Goal: Transaction & Acquisition: Purchase product/service

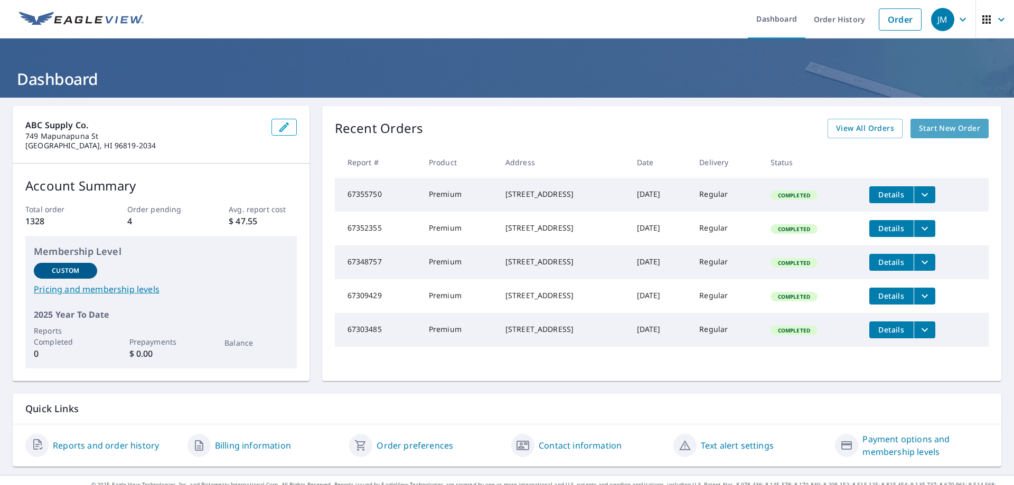
click at [935, 131] on span "Start New Order" at bounding box center [949, 128] width 61 height 13
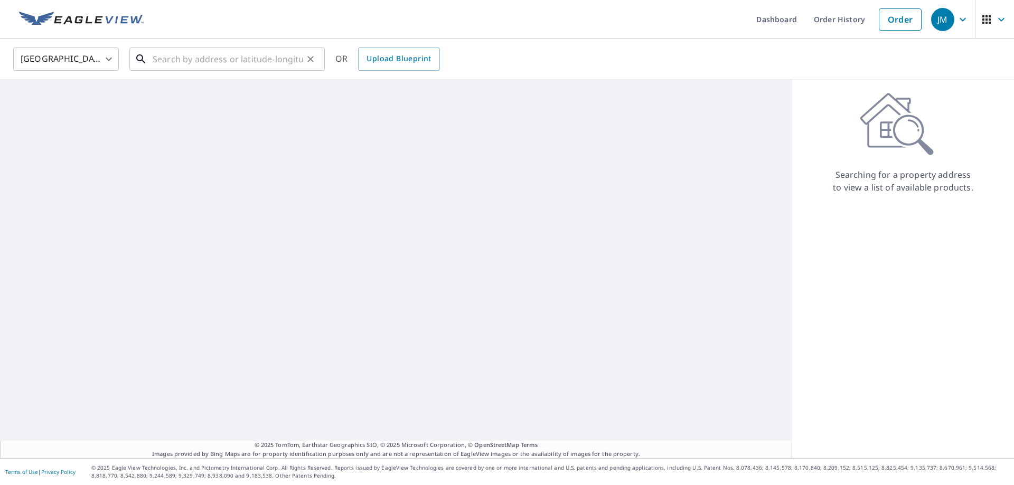
click at [196, 64] on input "text" at bounding box center [228, 59] width 150 height 30
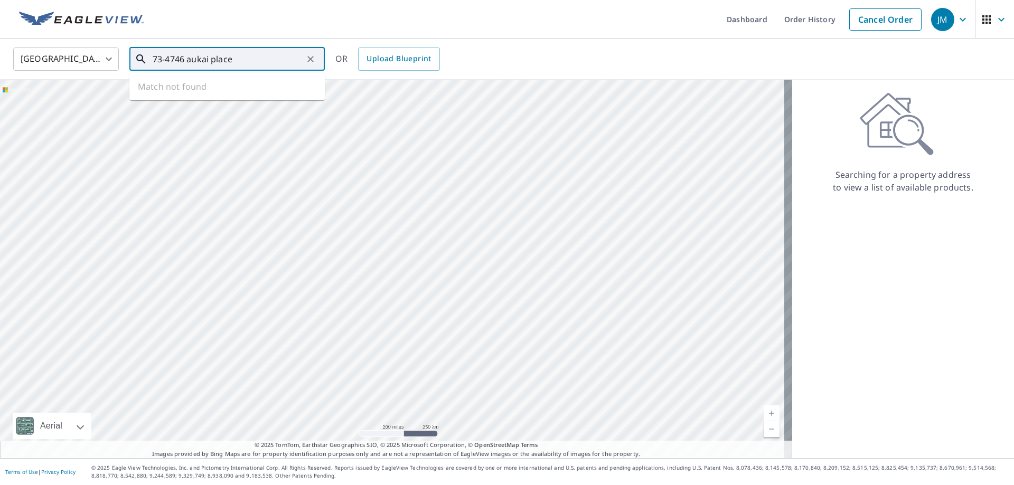
type input "73-4746 aukai place"
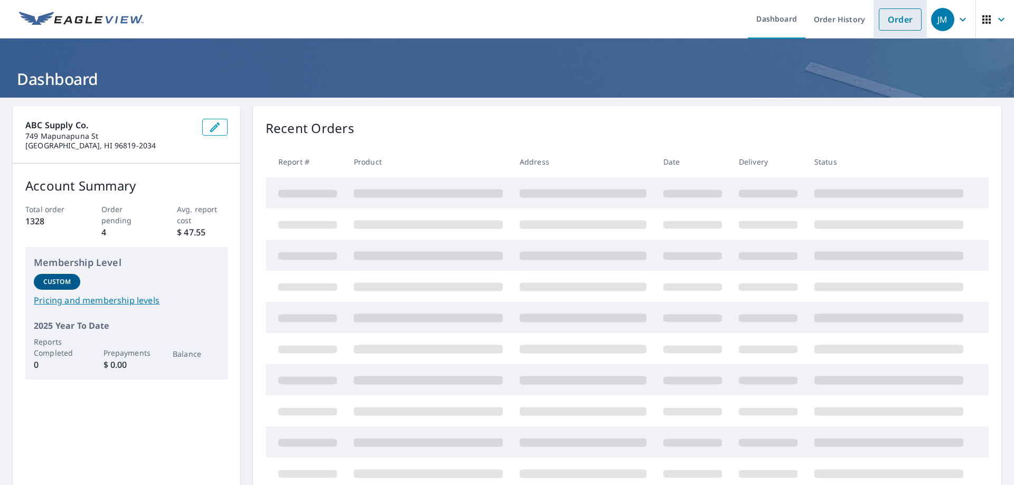
click at [889, 19] on link "Order" at bounding box center [900, 19] width 43 height 22
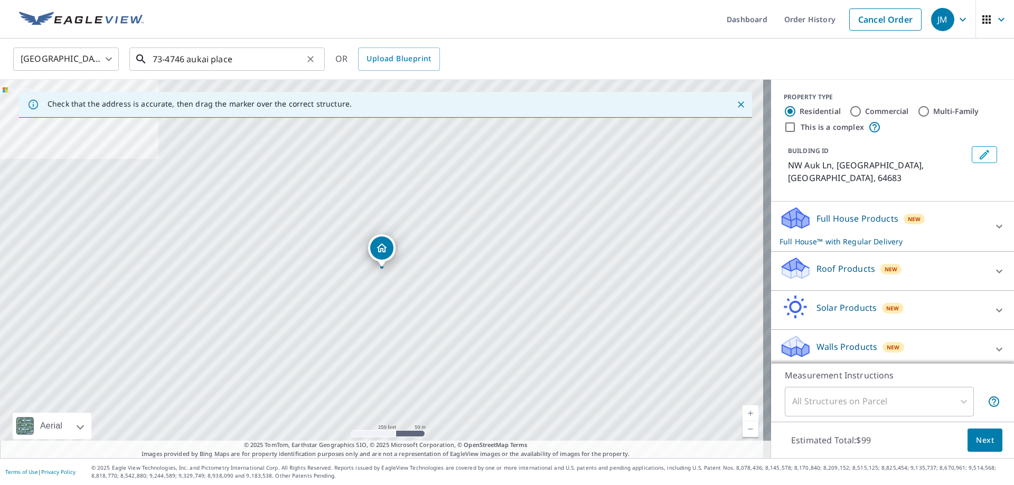
click at [255, 59] on input "73-4746 aukai place" at bounding box center [228, 59] width 150 height 30
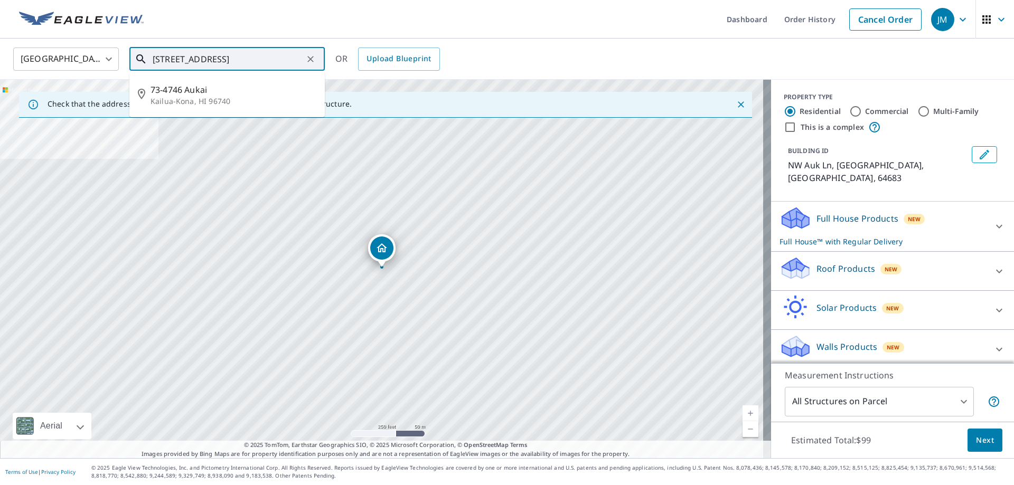
type input "73-4746 aukai place kailua-kona"
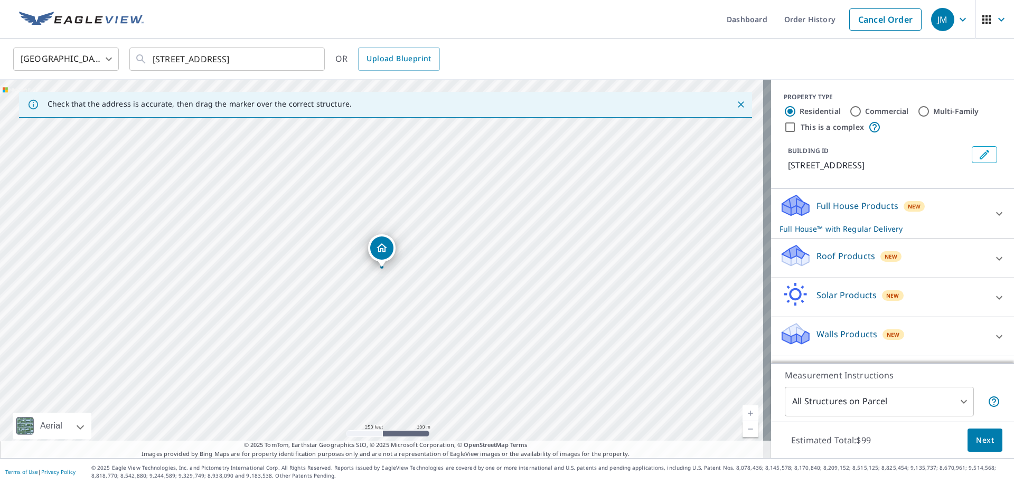
click at [743, 412] on link "Current Level 17, Zoom In" at bounding box center [750, 414] width 16 height 16
click at [743, 412] on link "Current Level 18, Zoom In" at bounding box center [750, 414] width 16 height 16
drag, startPoint x: 382, startPoint y: 253, endPoint x: 381, endPoint y: 265, distance: 11.7
click at [742, 407] on link "Current Level 19, Zoom In" at bounding box center [750, 414] width 16 height 16
click at [993, 261] on icon at bounding box center [999, 258] width 13 height 13
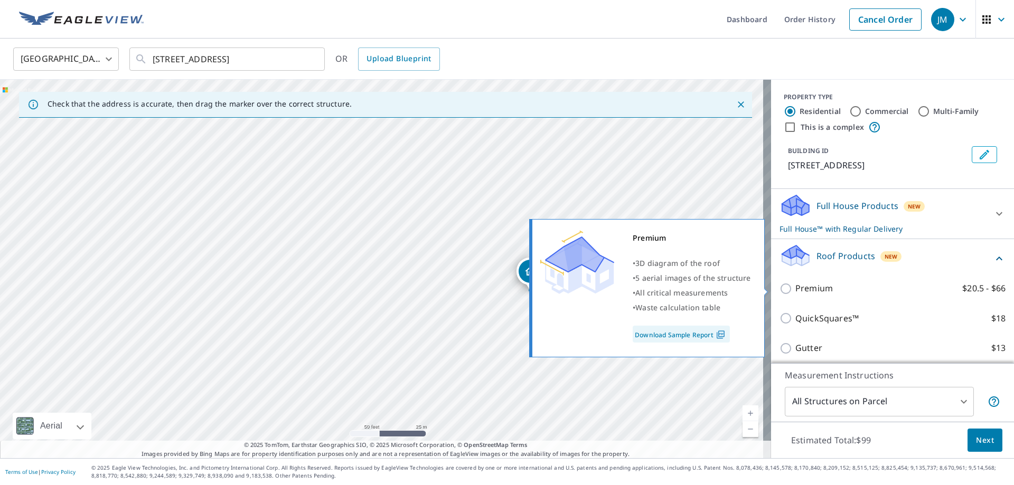
click at [779, 286] on input "Premium $20.5 - $66" at bounding box center [787, 288] width 16 height 13
checkbox input "true"
checkbox input "false"
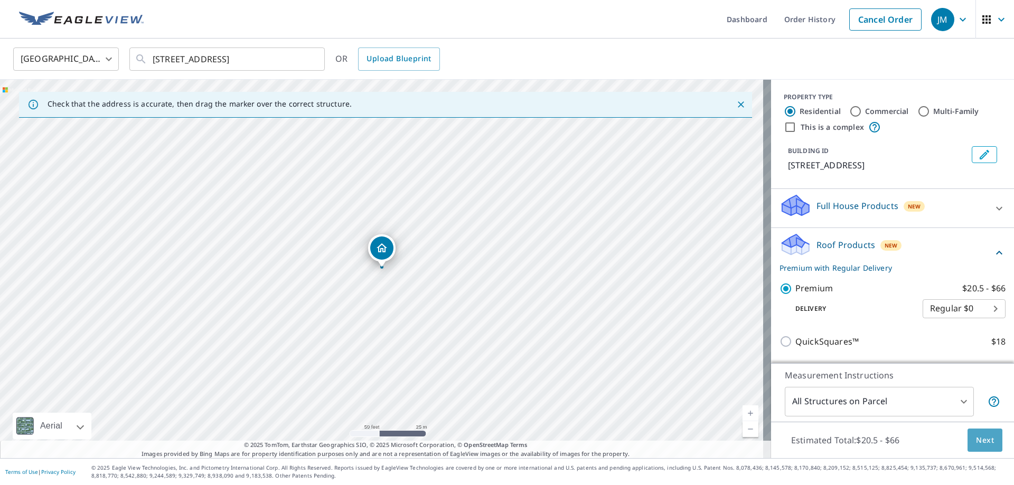
click at [980, 437] on span "Next" at bounding box center [985, 440] width 18 height 13
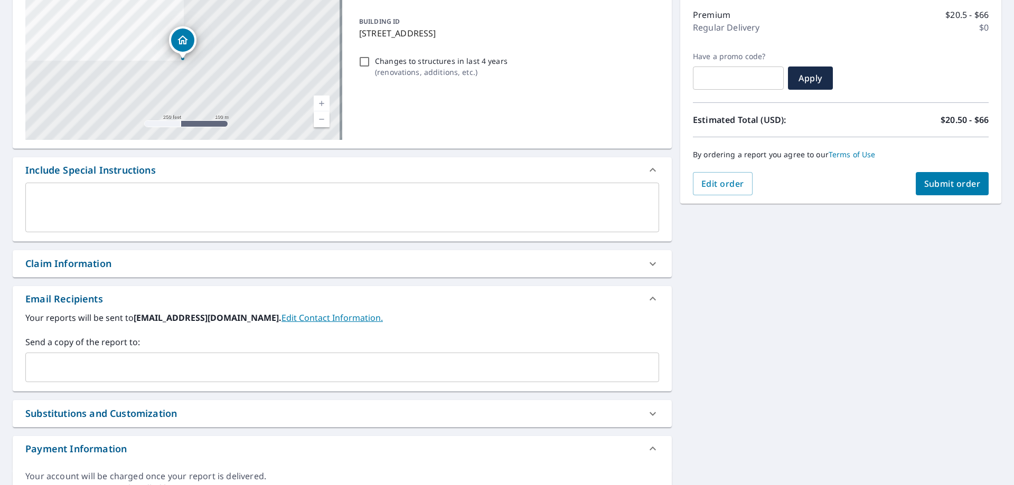
scroll to position [158, 0]
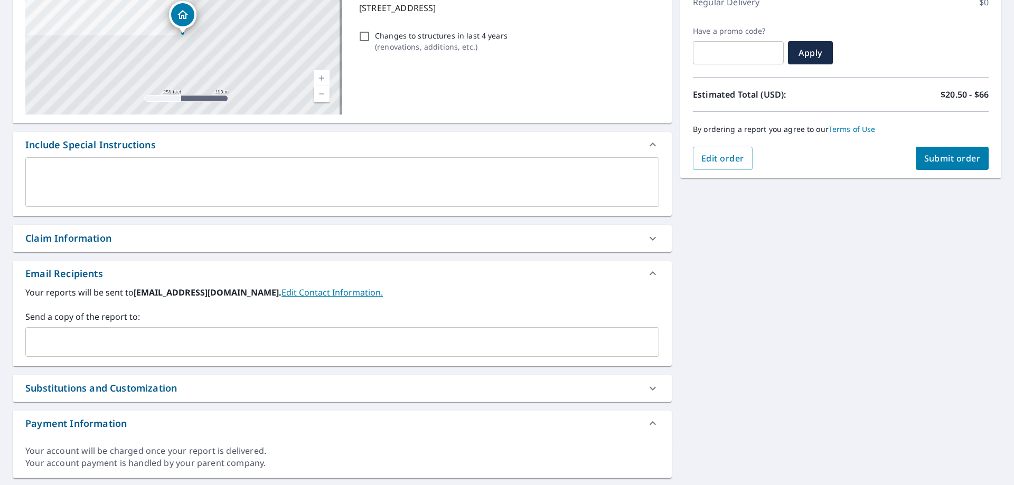
click at [207, 340] on input "text" at bounding box center [334, 342] width 608 height 20
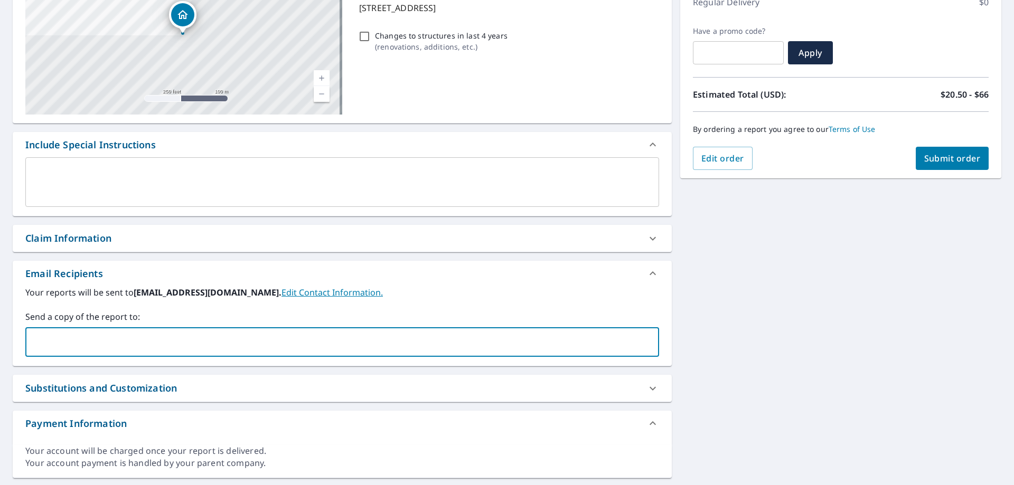
type input "katherine.patton@abcsupply.com"
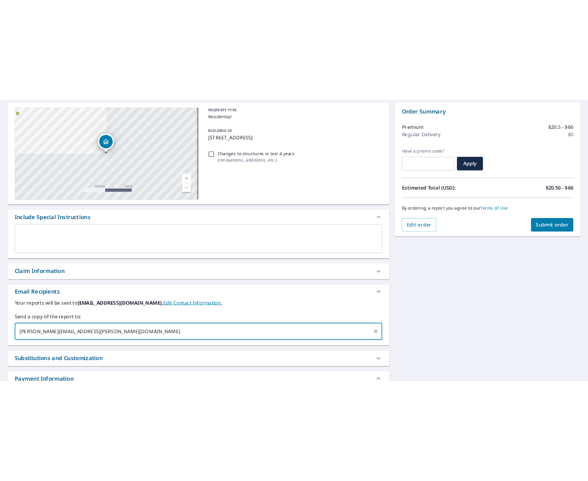
scroll to position [0, 0]
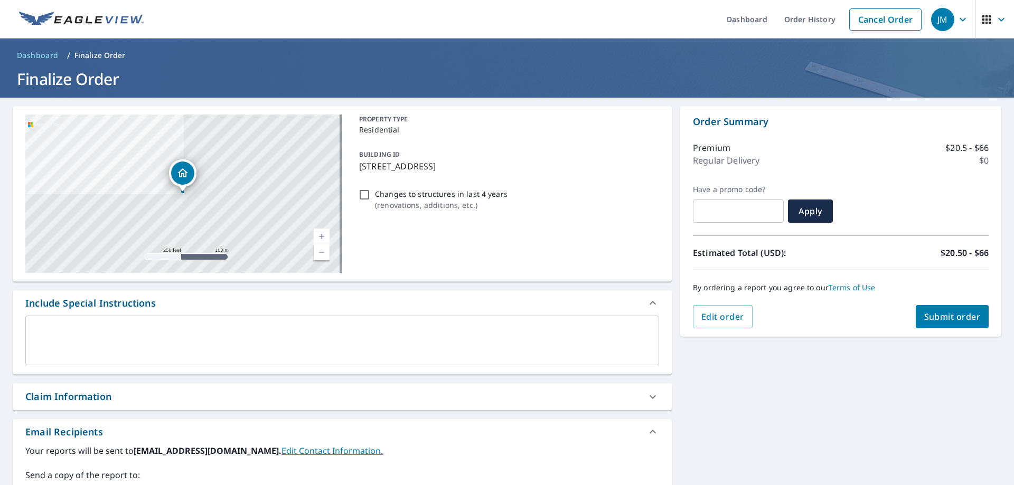
click at [960, 320] on span "Submit order" at bounding box center [952, 317] width 56 height 12
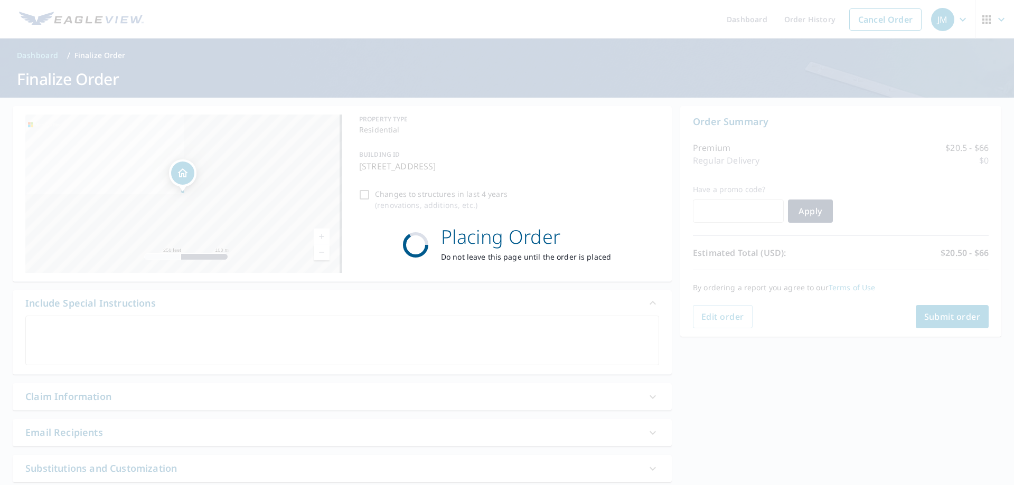
checkbox input "true"
